Goal: Contribute content: Contribute content

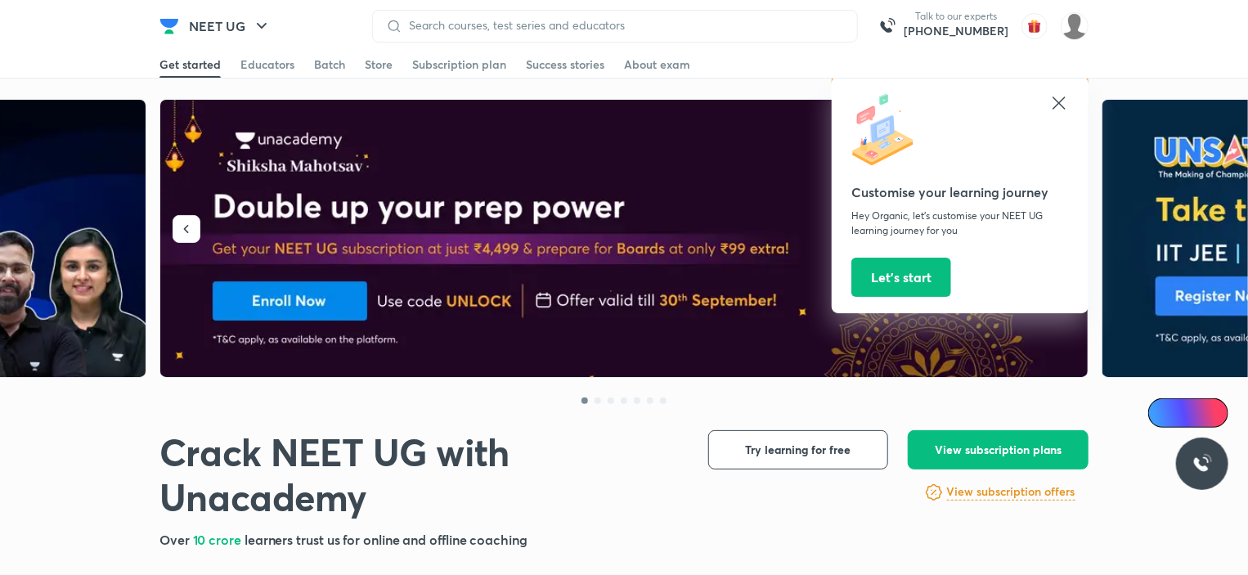
click at [1059, 107] on icon at bounding box center [1059, 103] width 20 height 20
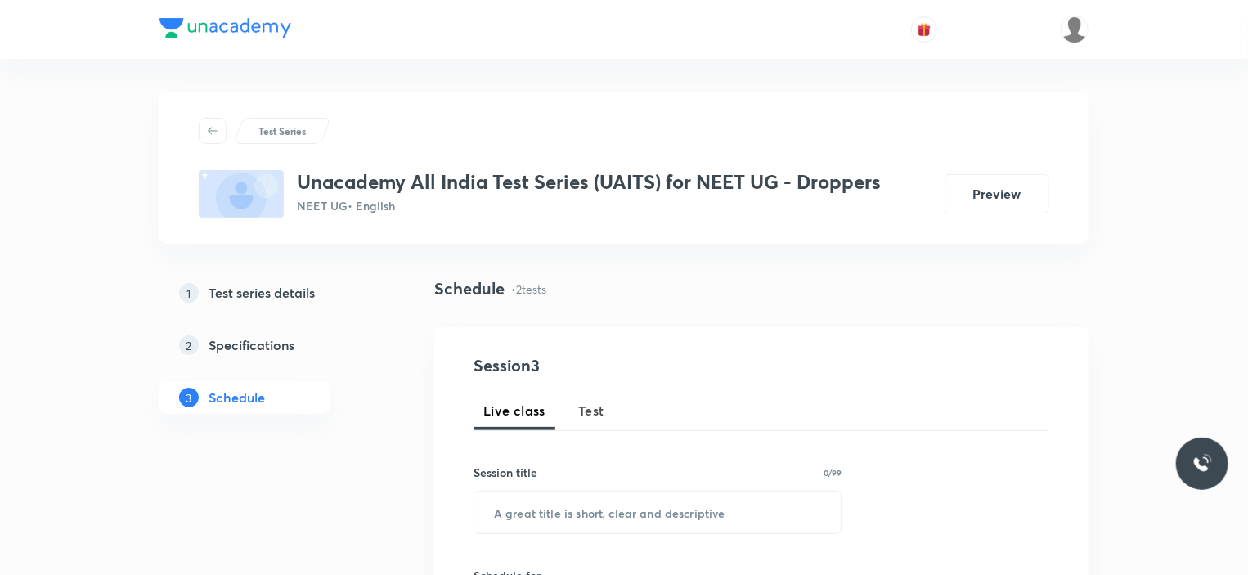
click at [236, 289] on h5 "Test series details" at bounding box center [262, 293] width 106 height 20
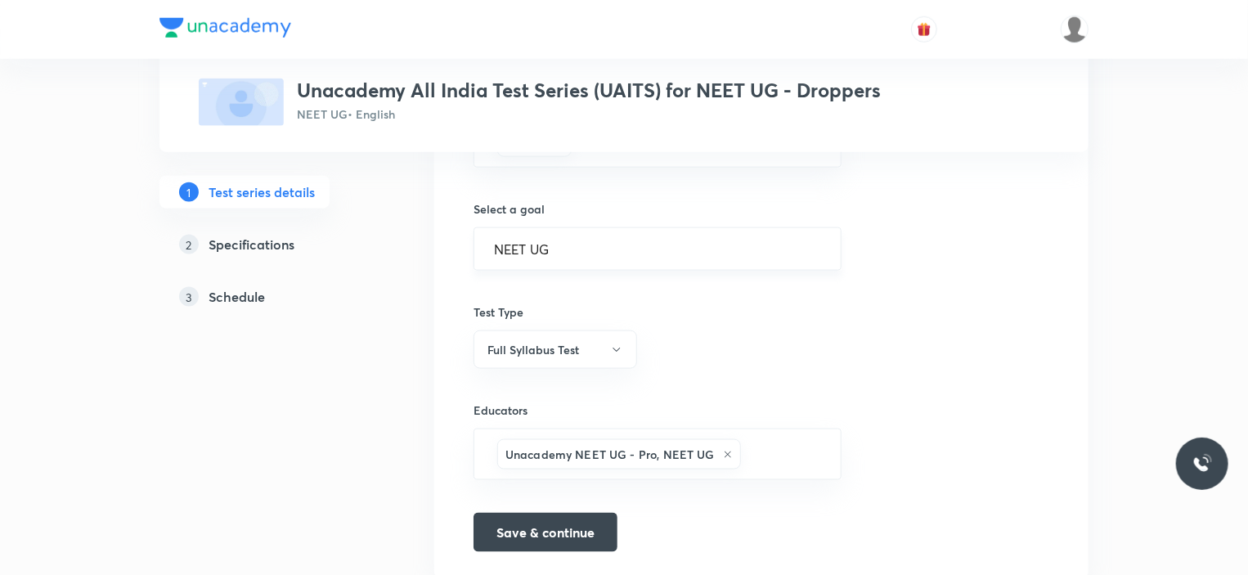
scroll to position [1024, 0]
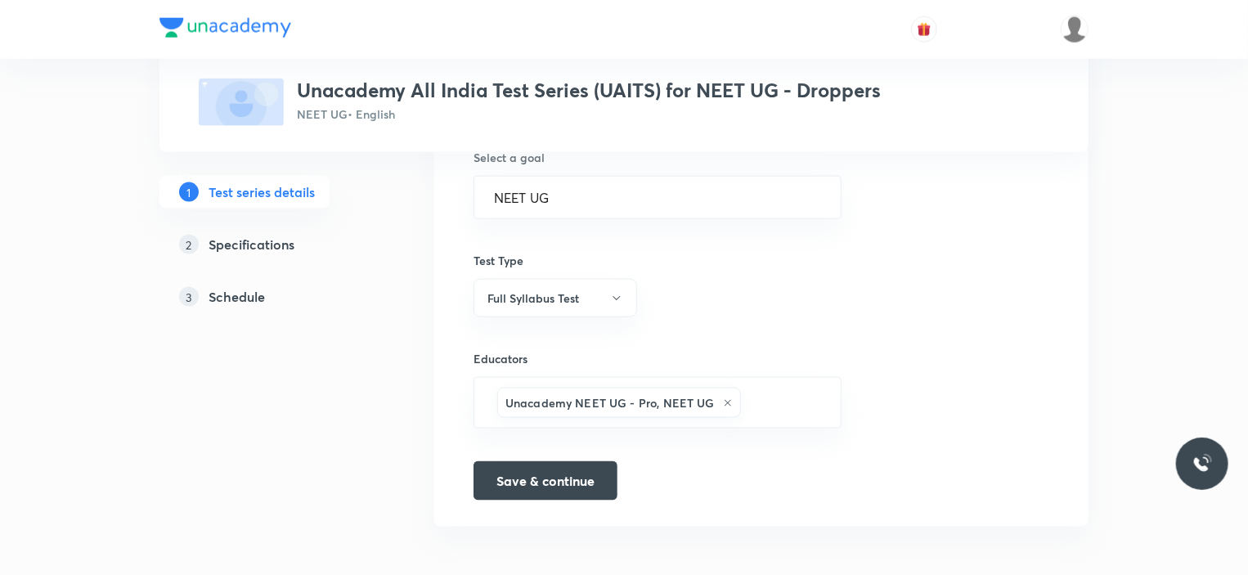
click at [260, 250] on h5 "Specifications" at bounding box center [252, 245] width 86 height 20
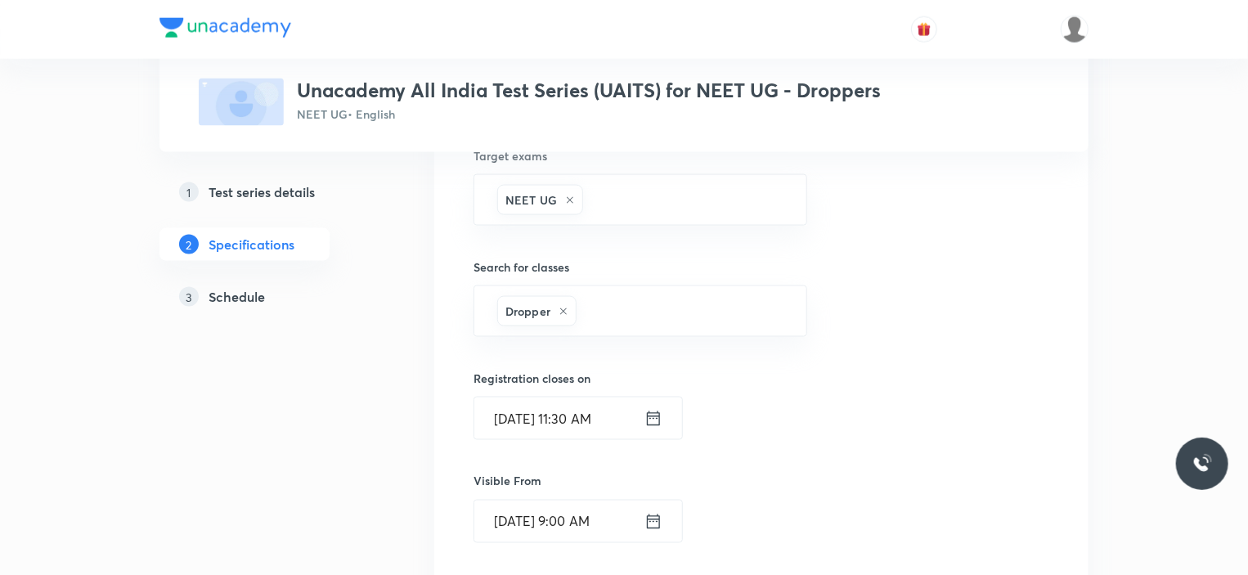
scroll to position [1521, 0]
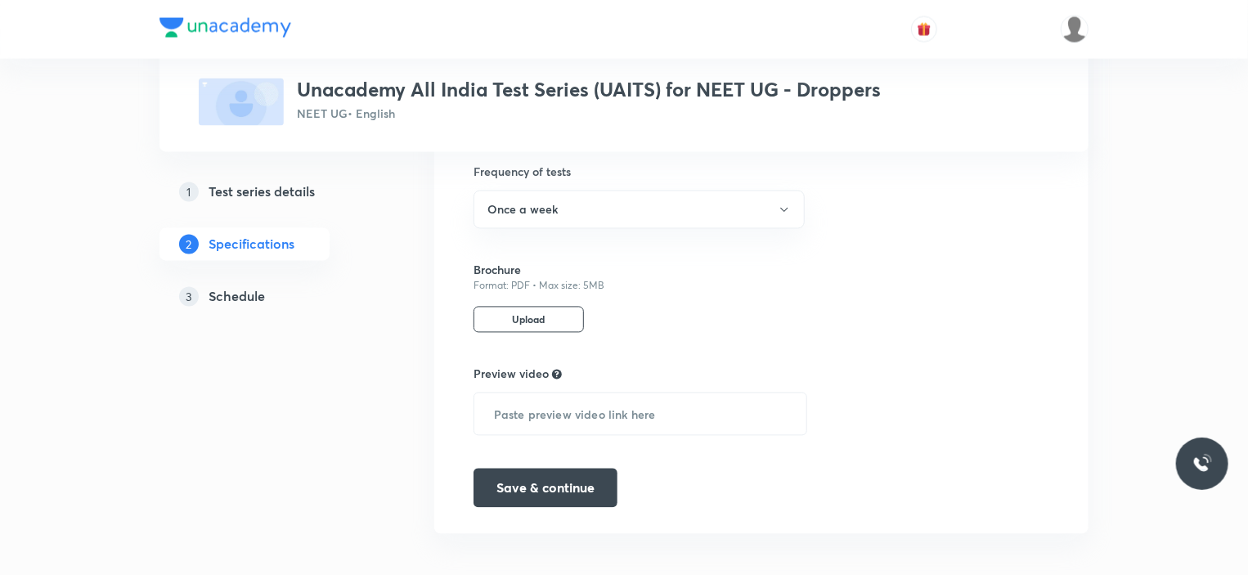
click at [538, 315] on p "Upload" at bounding box center [528, 320] width 110 height 26
click at [0, 0] on input "Upload" at bounding box center [0, 0] width 0 height 0
click at [589, 477] on button "Save & continue" at bounding box center [545, 486] width 144 height 39
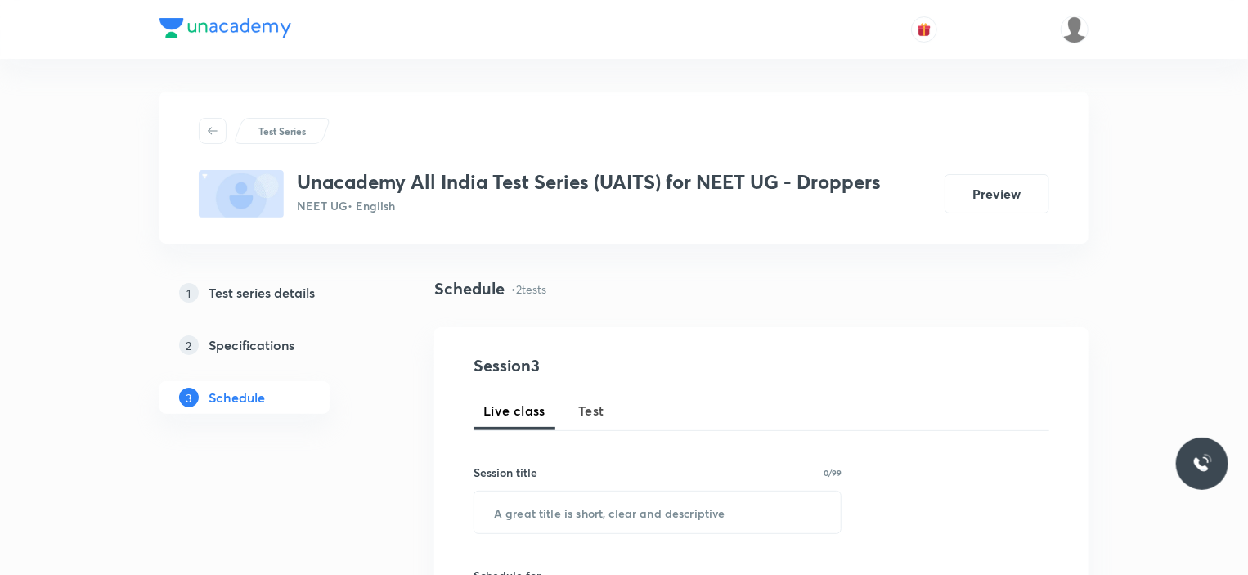
click at [271, 343] on h5 "Specifications" at bounding box center [252, 345] width 86 height 20
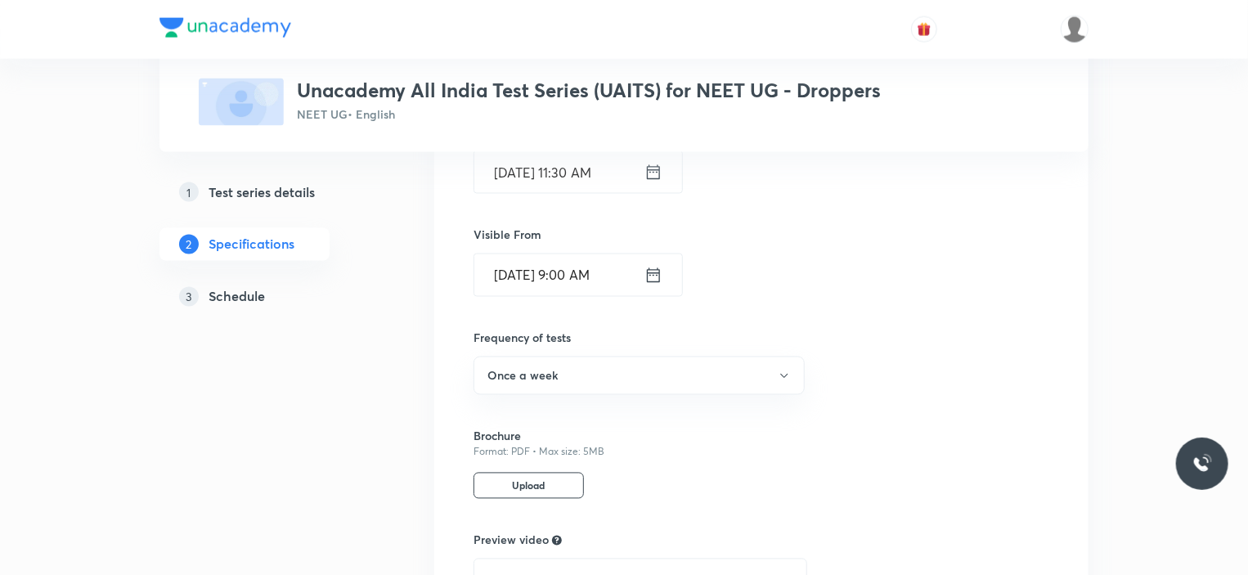
scroll to position [1521, 0]
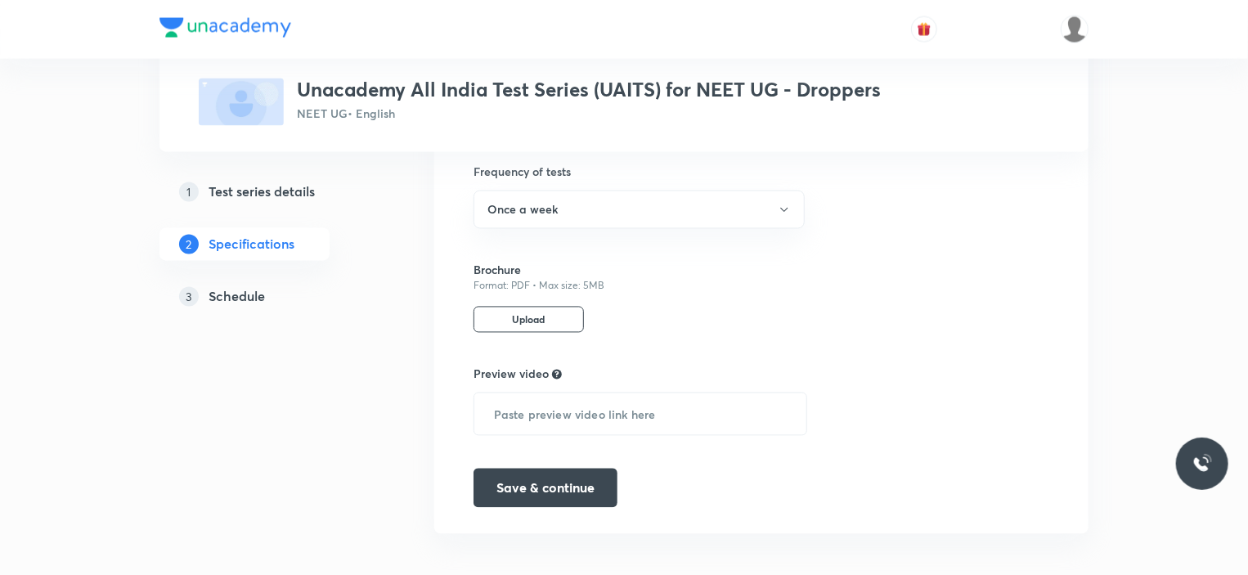
click at [559, 310] on p "Upload" at bounding box center [528, 320] width 110 height 26
click at [0, 0] on input "Upload" at bounding box center [0, 0] width 0 height 0
click at [538, 307] on p "Upload" at bounding box center [528, 320] width 110 height 26
click at [0, 0] on input "Upload" at bounding box center [0, 0] width 0 height 0
click at [245, 186] on h5 "Test series details" at bounding box center [262, 192] width 106 height 20
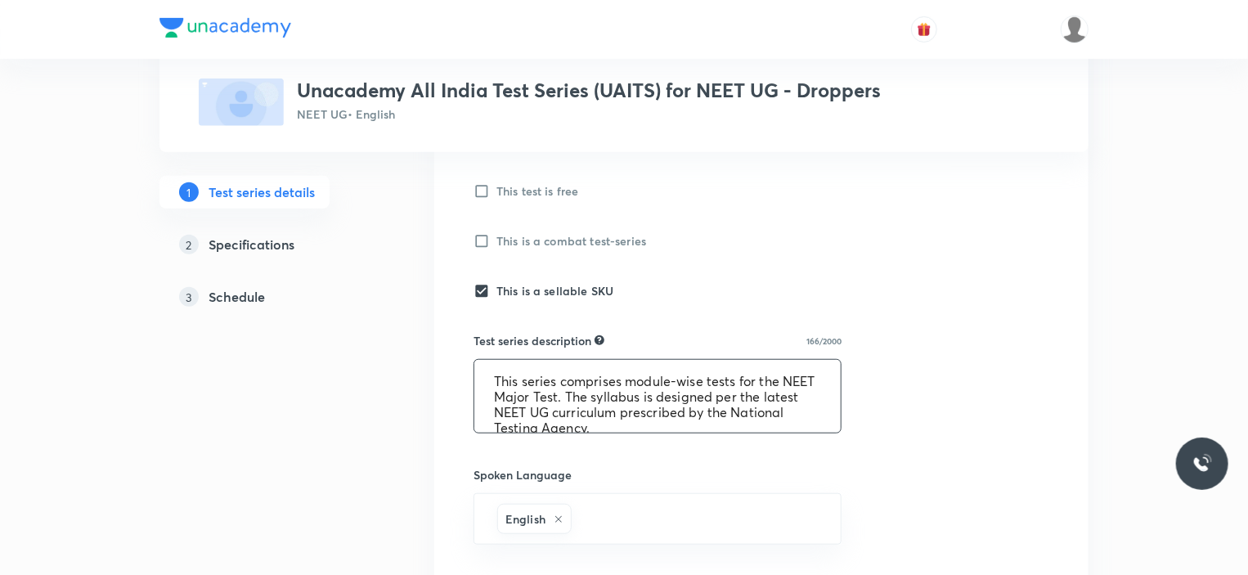
scroll to position [491, 0]
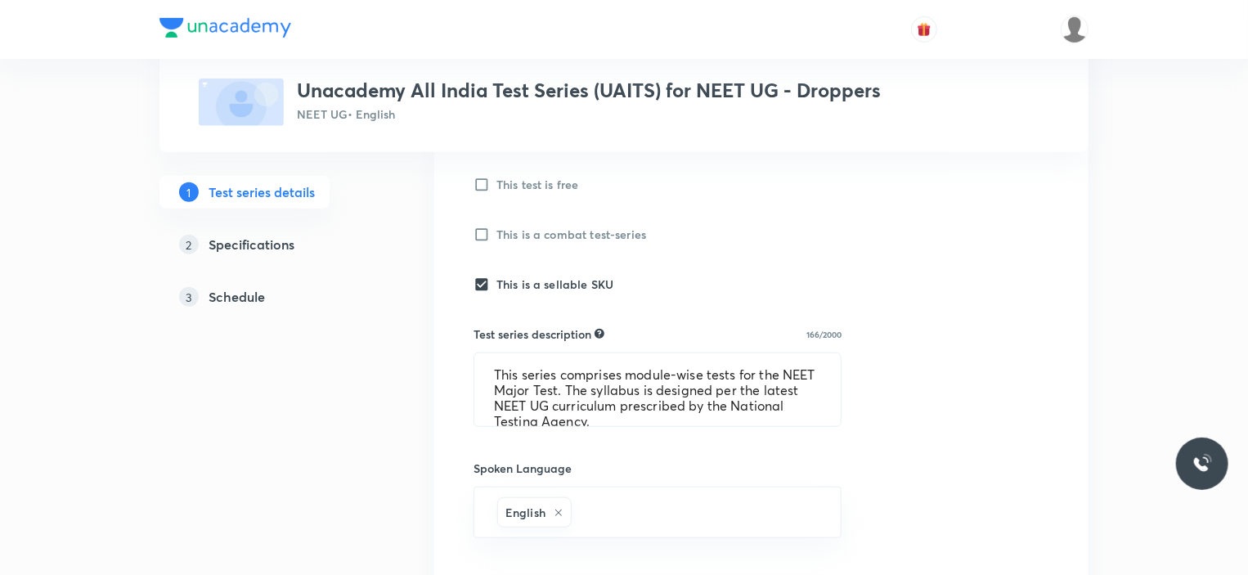
click at [249, 245] on h5 "Specifications" at bounding box center [252, 245] width 86 height 20
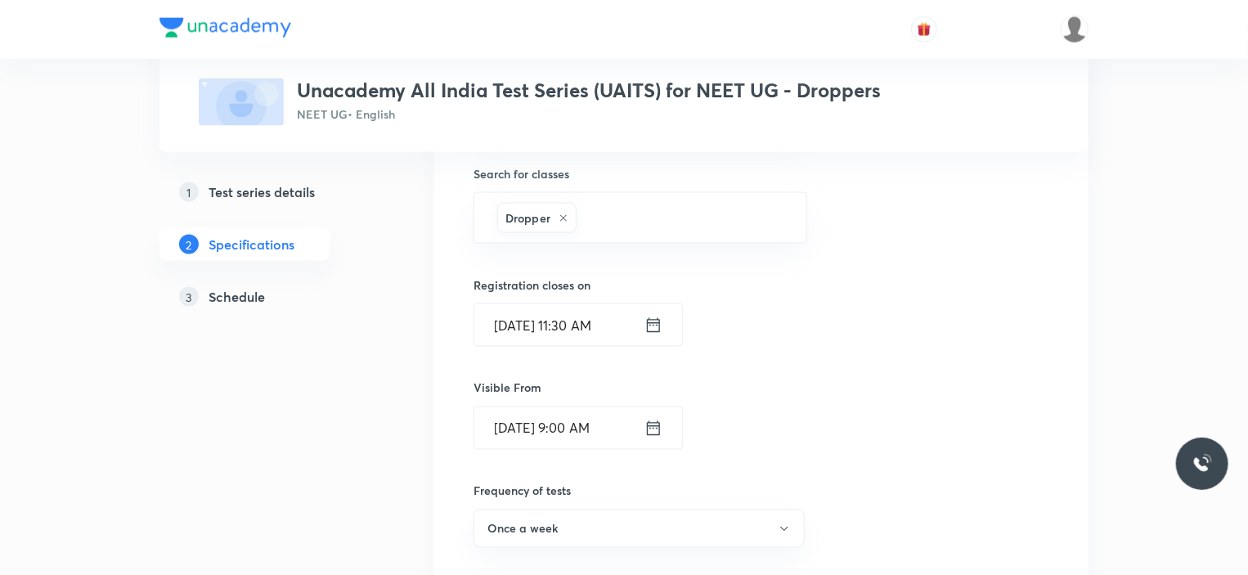
scroll to position [1472, 0]
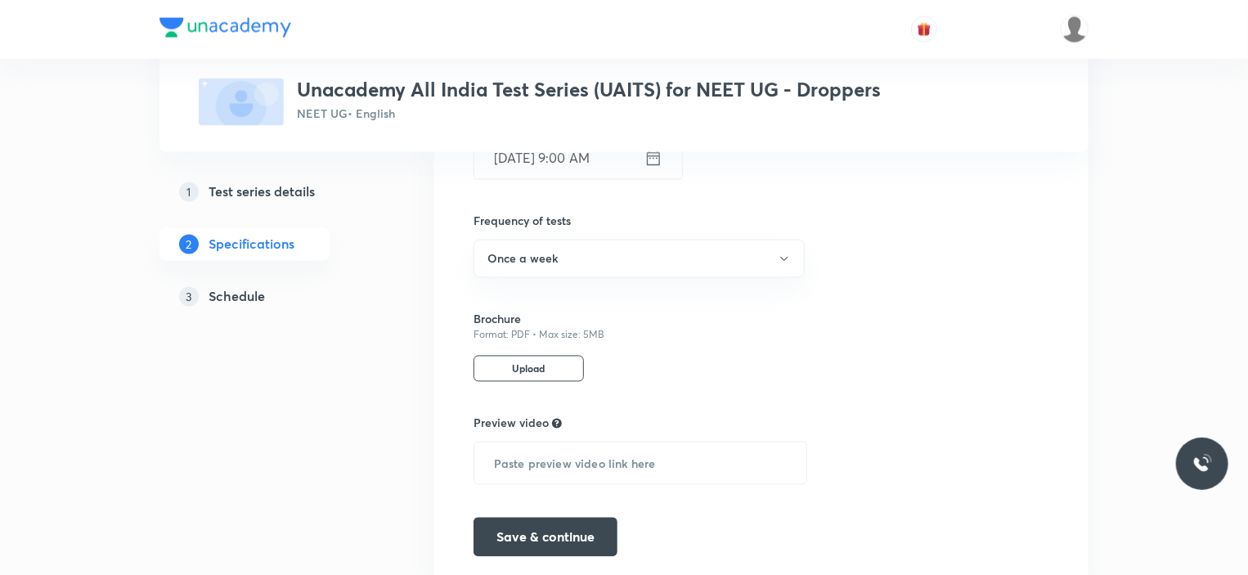
click at [538, 366] on p "Upload" at bounding box center [528, 369] width 110 height 26
click at [0, 0] on input "Upload" at bounding box center [0, 0] width 0 height 0
click at [595, 516] on button "Save & continue" at bounding box center [545, 535] width 144 height 39
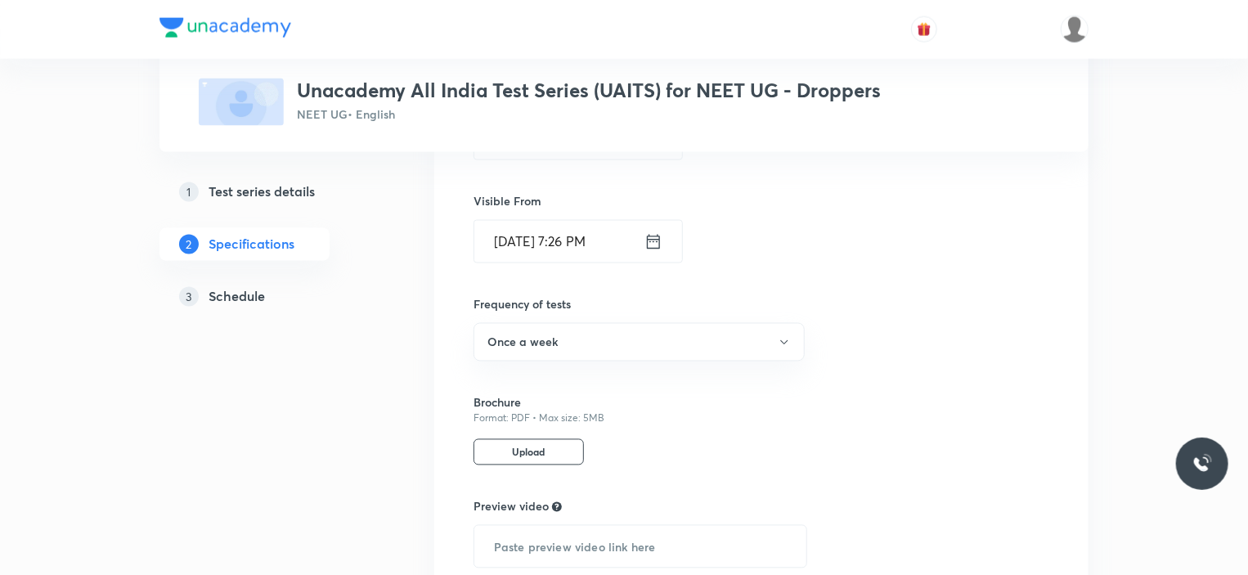
scroll to position [1061, 0]
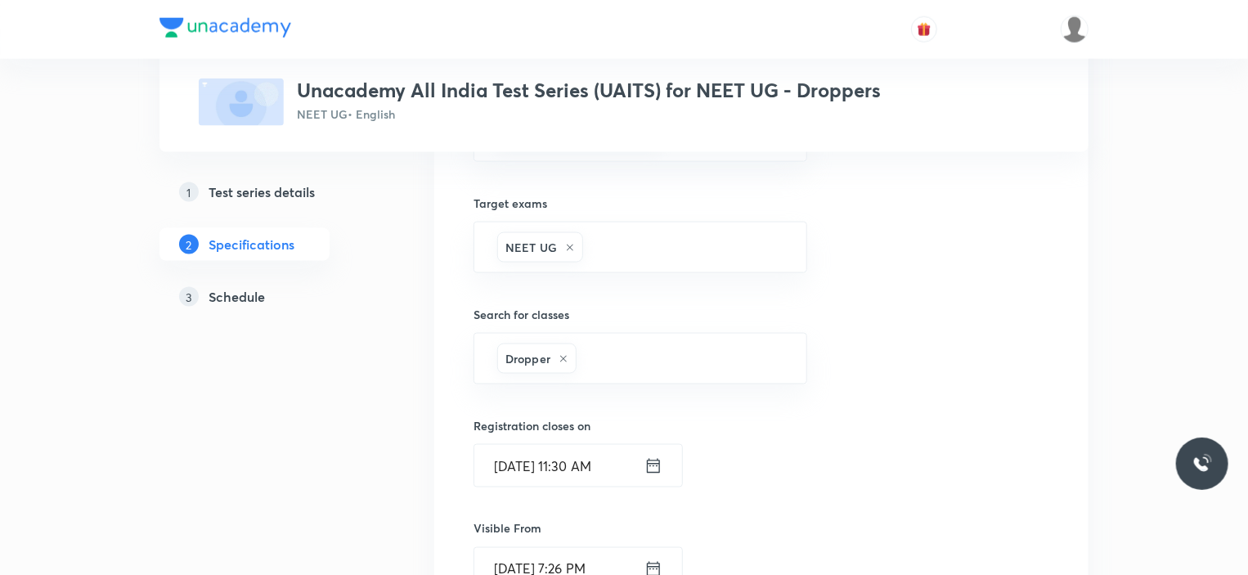
click at [242, 297] on h5 "Schedule" at bounding box center [237, 297] width 56 height 20
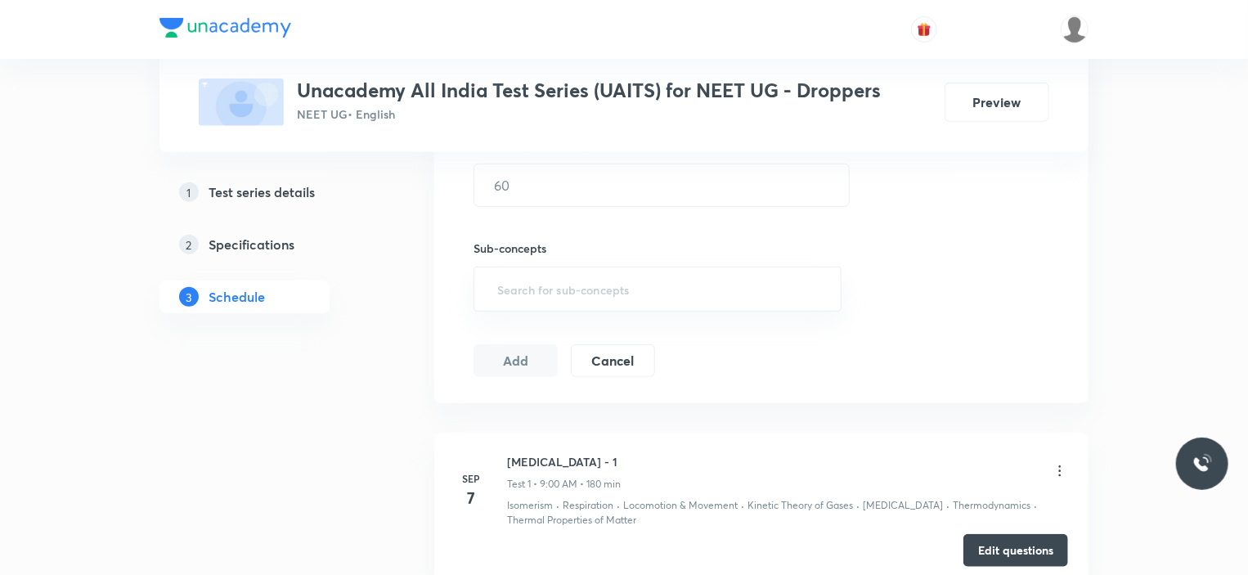
scroll to position [708, 0]
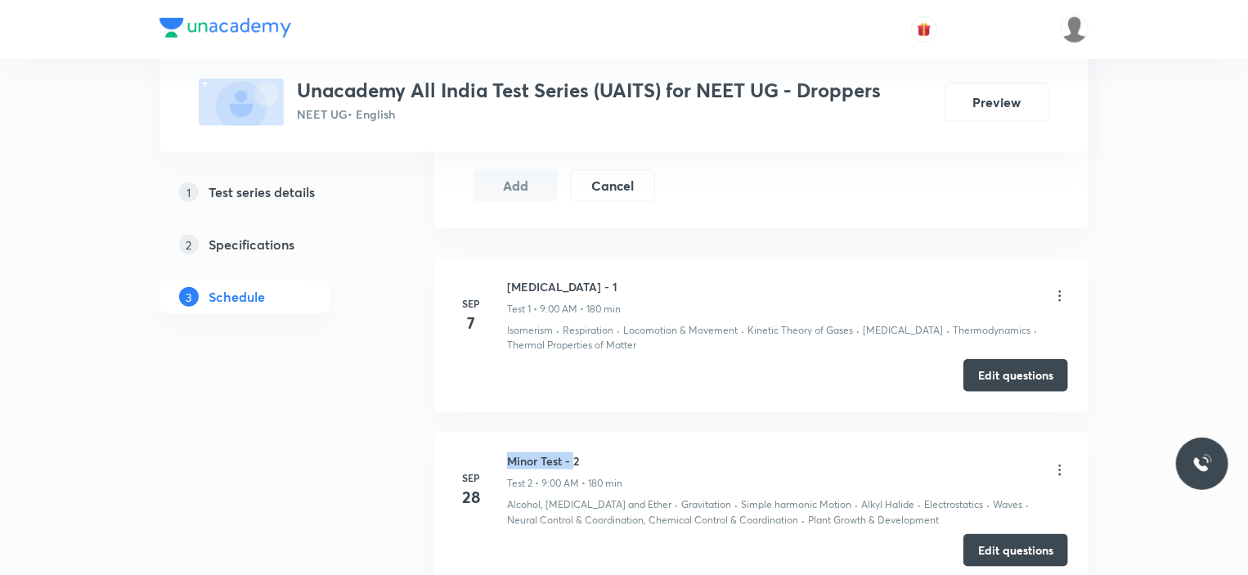
drag, startPoint x: 507, startPoint y: 459, endPoint x: 576, endPoint y: 458, distance: 68.7
click at [576, 458] on h6 "Minor Test - 2" at bounding box center [564, 460] width 115 height 17
copy h6 "[MEDICAL_DATA] -"
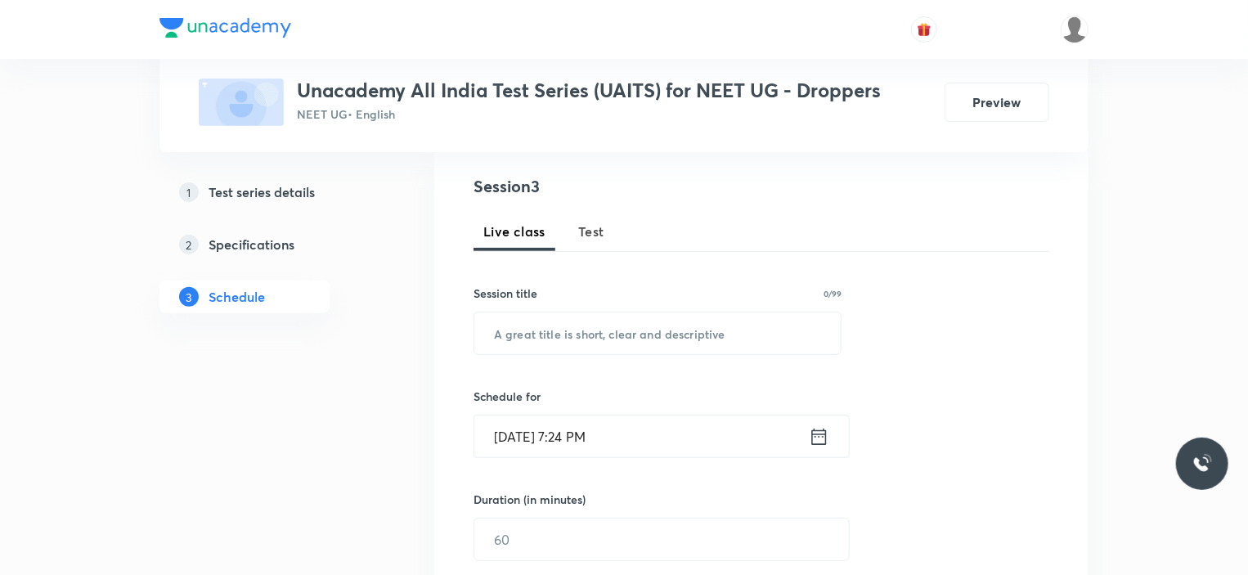
scroll to position [54, 0]
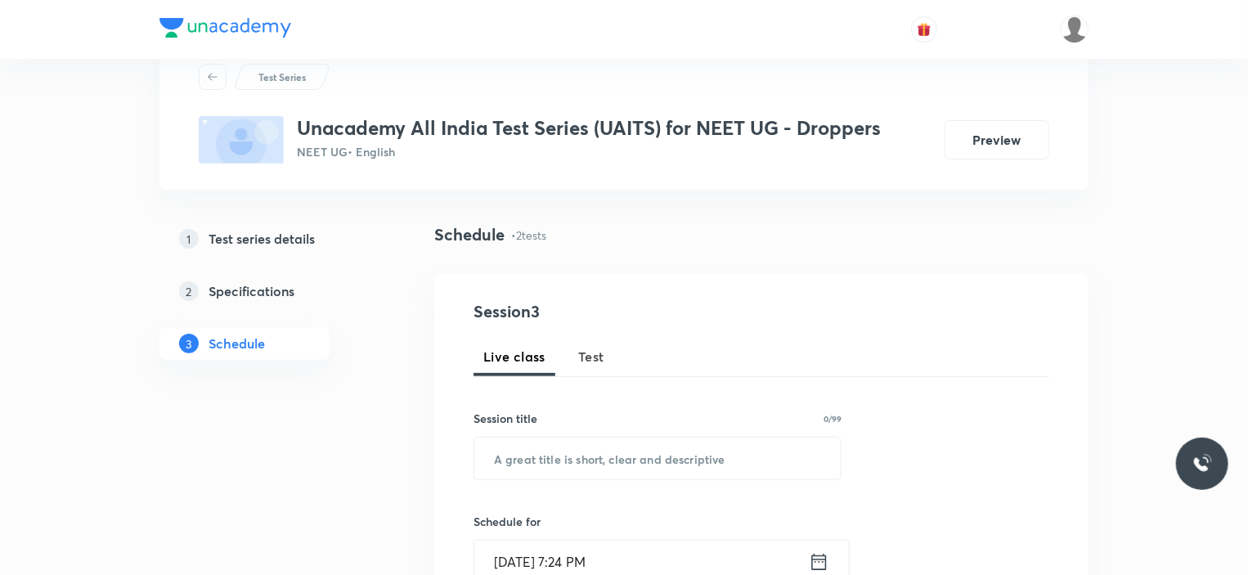
click at [599, 362] on span "Test" at bounding box center [591, 357] width 26 height 20
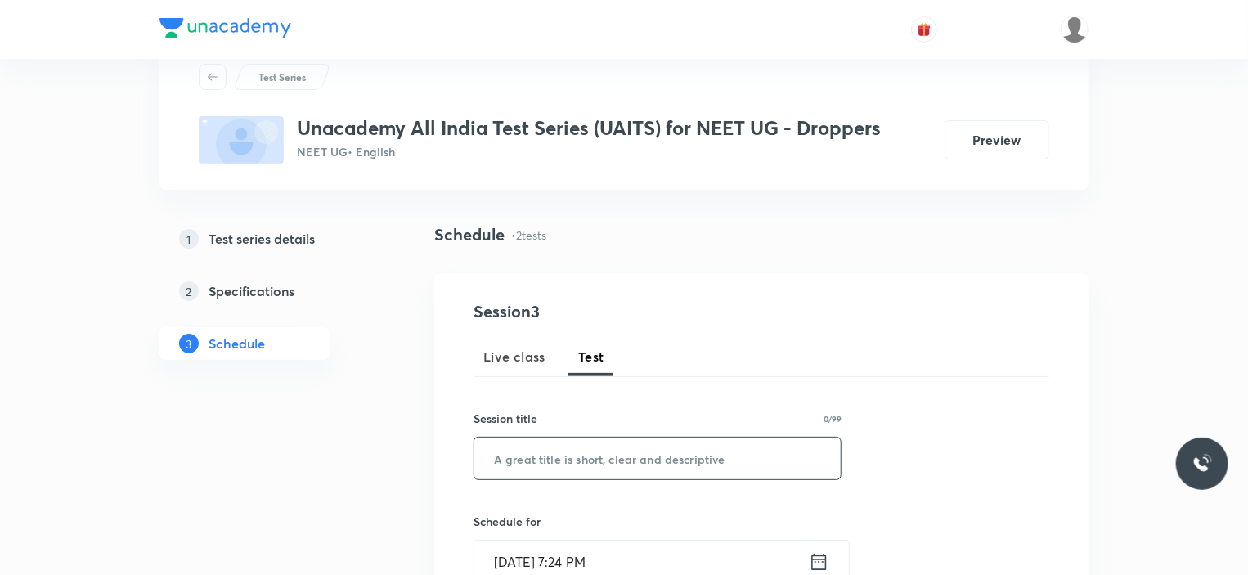
click at [548, 457] on input "text" at bounding box center [657, 458] width 366 height 42
paste input "[MEDICAL_DATA] -"
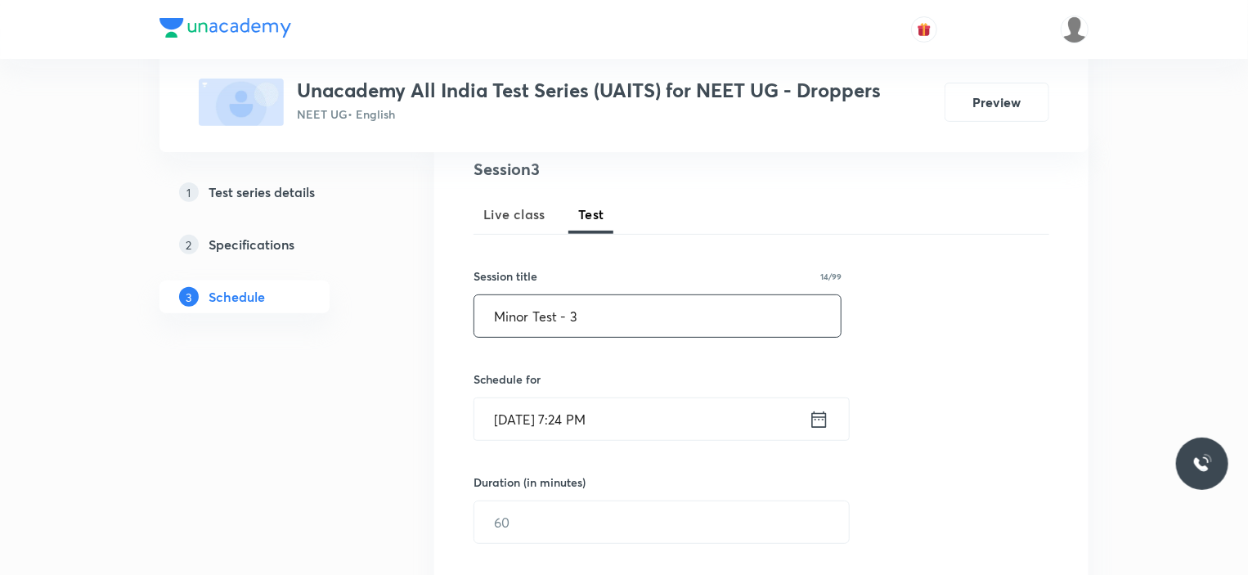
scroll to position [218, 0]
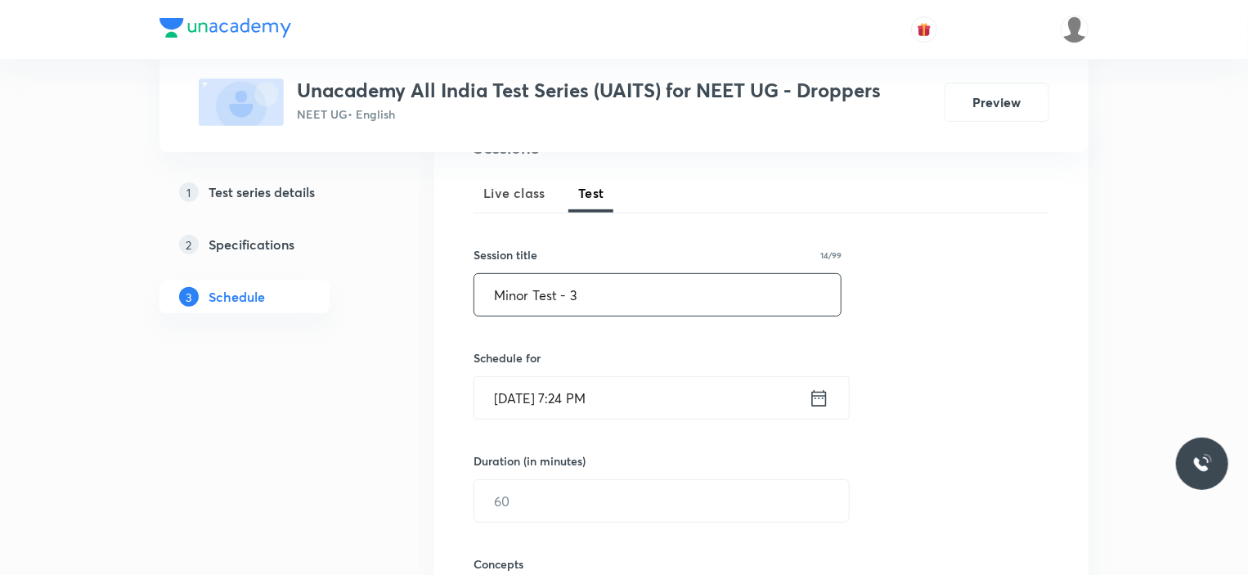
type input "Minor Test - 3"
click at [677, 412] on input "[DATE] 7:24 PM" at bounding box center [641, 398] width 334 height 42
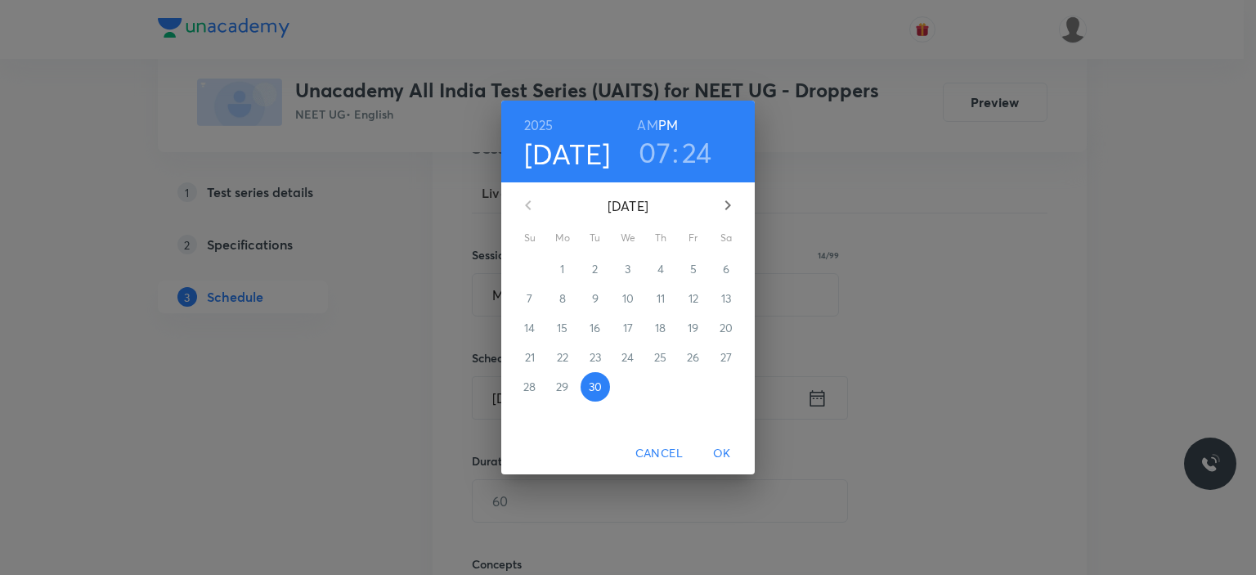
click at [732, 200] on icon "button" at bounding box center [728, 205] width 20 height 20
click at [533, 297] on span "5" at bounding box center [529, 298] width 29 height 16
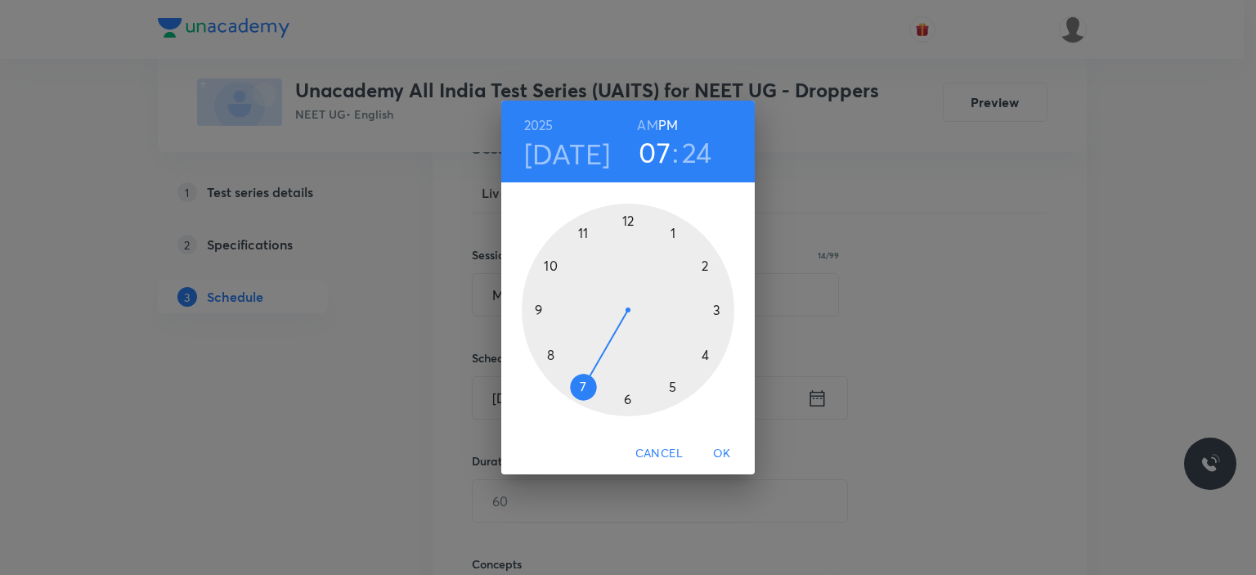
click at [543, 311] on div at bounding box center [628, 310] width 213 height 213
click at [653, 128] on h6 "AM" at bounding box center [647, 125] width 20 height 23
click at [627, 220] on div at bounding box center [628, 310] width 213 height 213
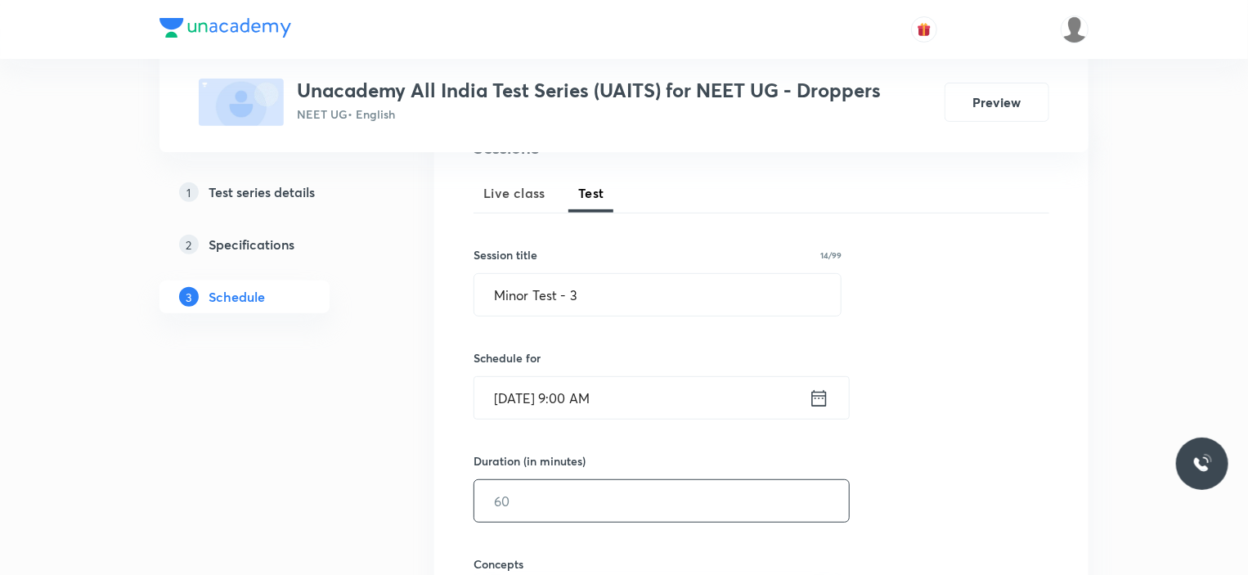
click at [542, 511] on input "text" at bounding box center [661, 501] width 375 height 42
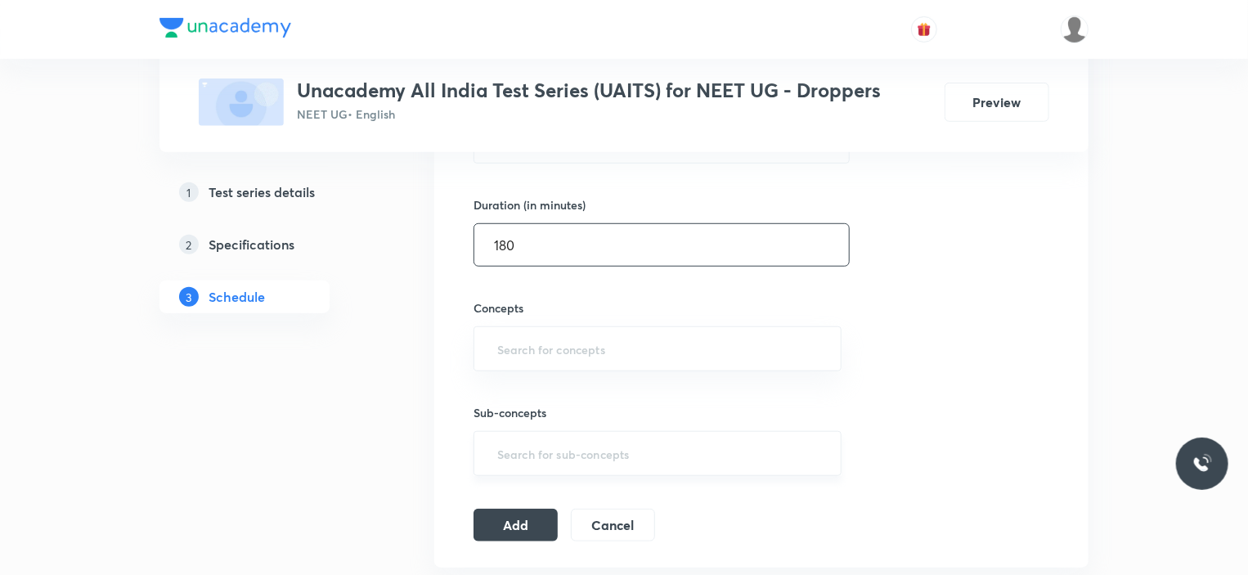
scroll to position [545, 0]
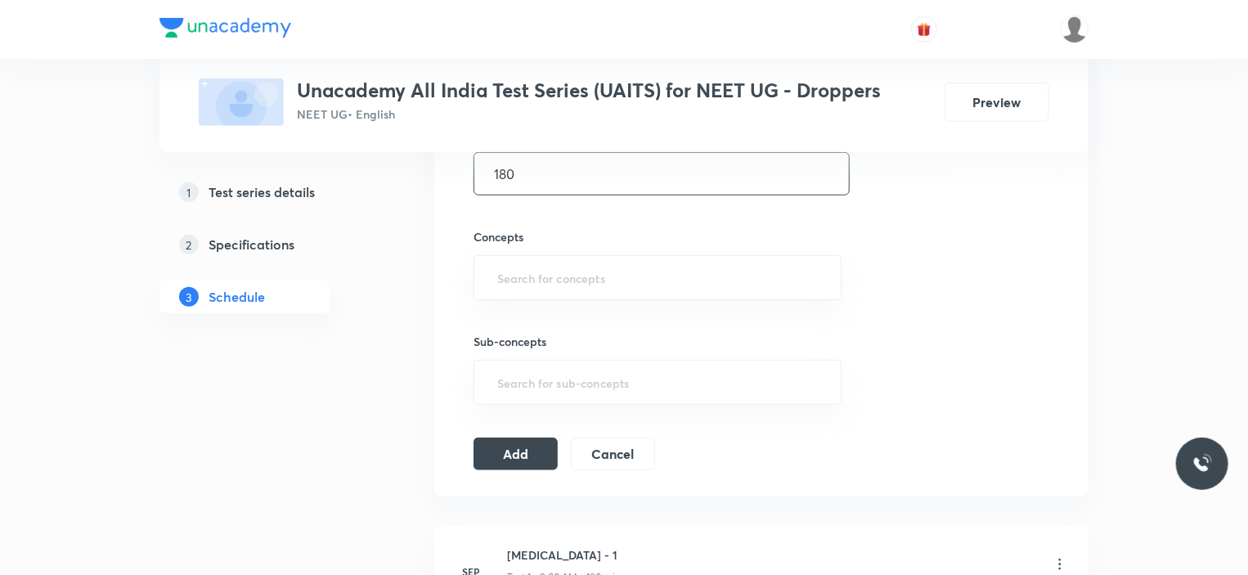
type input "180"
click at [534, 300] on div "Sub-concepts ​" at bounding box center [657, 352] width 368 height 105
click at [530, 274] on input "text" at bounding box center [657, 277] width 327 height 30
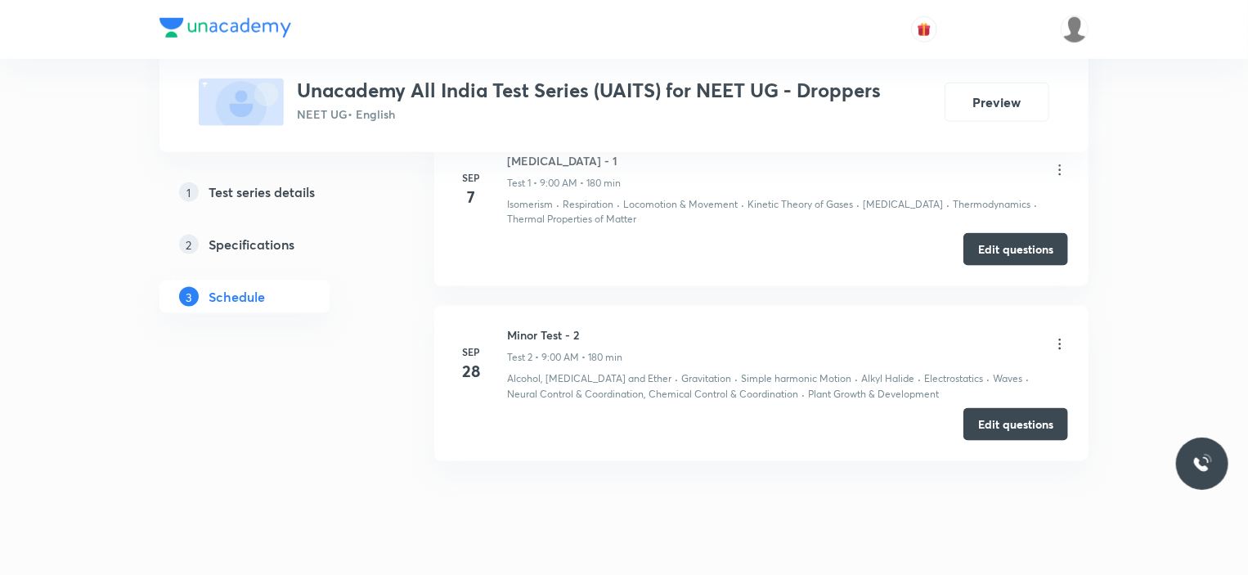
scroll to position [976, 0]
